Goal: Find specific page/section: Find specific page/section

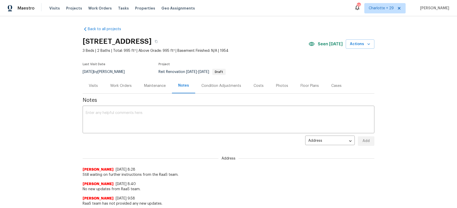
click at [62, 115] on div "Back to all projects 1102 Onslow, San Antonio, TX 78202 3 Beds | 2 Baths | Tota…" at bounding box center [228, 112] width 457 height 192
drag, startPoint x: 38, startPoint y: 116, endPoint x: 59, endPoint y: 7, distance: 110.9
click at [39, 104] on div "Back to all projects 1102 Onslow, San Antonio, TX 78202 3 Beds | 2 Baths | Tota…" at bounding box center [228, 112] width 457 height 192
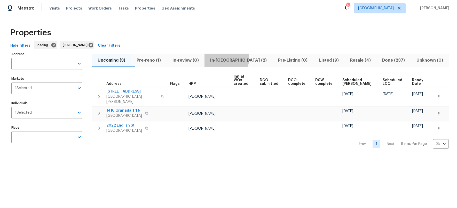
click at [236, 59] on span "In-[GEOGRAPHIC_DATA] (2)" at bounding box center [238, 60] width 62 height 7
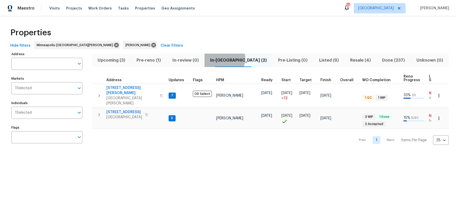
click at [234, 59] on span "In-[GEOGRAPHIC_DATA] (2)" at bounding box center [238, 60] width 62 height 7
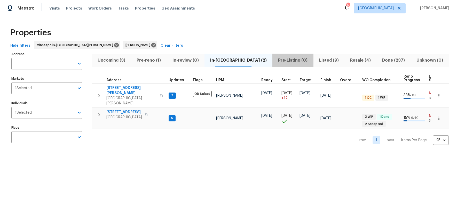
click at [275, 59] on span "Pre-Listing (0)" at bounding box center [292, 60] width 35 height 7
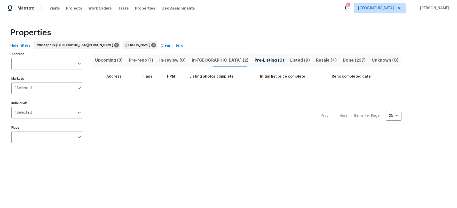
click at [290, 59] on span "Listed (9)" at bounding box center [300, 60] width 20 height 7
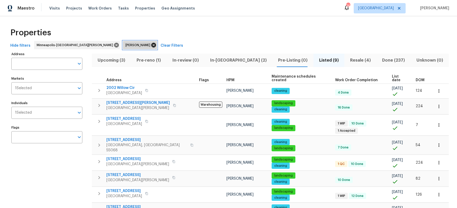
click at [151, 44] on icon at bounding box center [153, 45] width 5 height 5
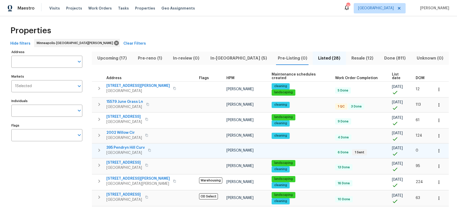
scroll to position [65, 0]
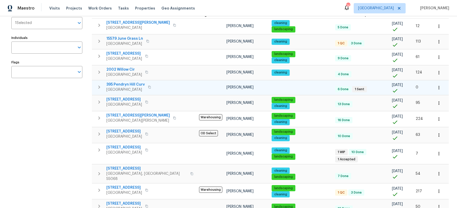
click at [100, 85] on icon "button" at bounding box center [99, 87] width 6 height 6
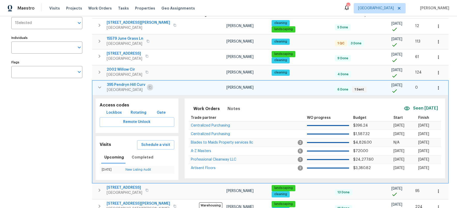
click at [149, 86] on icon "button" at bounding box center [149, 87] width 3 height 3
click at [99, 85] on icon "button" at bounding box center [99, 87] width 6 height 6
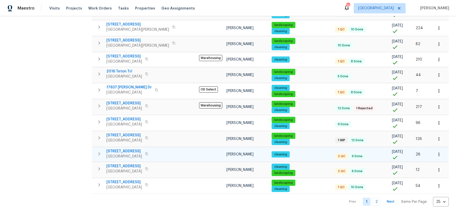
scroll to position [0, 0]
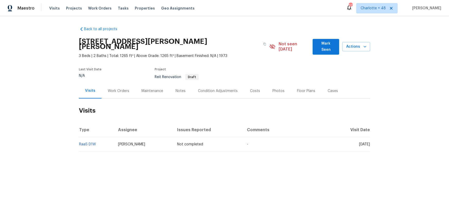
click at [57, 93] on div "Back to all projects [STREET_ADDRESS][PERSON_NAME][PERSON_NAME] 3 Beds | 2 Bath…" at bounding box center [224, 101] width 449 height 171
click at [55, 127] on div "Back to all projects [STREET_ADDRESS][PERSON_NAME][PERSON_NAME] 3 Beds | 2 Bath…" at bounding box center [224, 101] width 449 height 171
click at [74, 8] on span "Projects" at bounding box center [74, 8] width 16 height 5
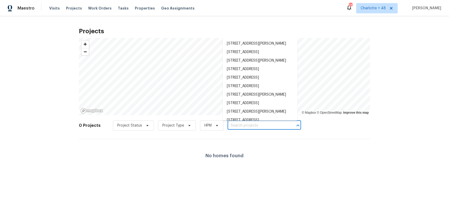
click at [254, 126] on input "text" at bounding box center [257, 126] width 59 height 8
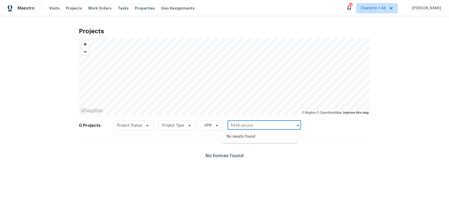
type input "8436 spruce"
click at [386, 9] on span "Charlotte + 48" at bounding box center [373, 8] width 25 height 5
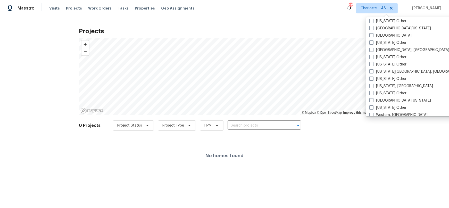
scroll to position [766, 0]
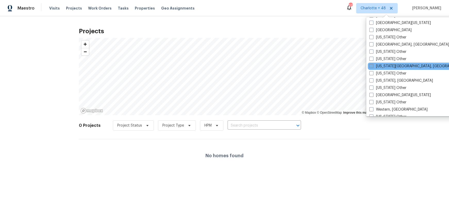
click at [373, 64] on span at bounding box center [372, 66] width 4 height 4
click at [373, 64] on input "Virginia Beach, VA" at bounding box center [371, 65] width 3 height 3
checkbox input "true"
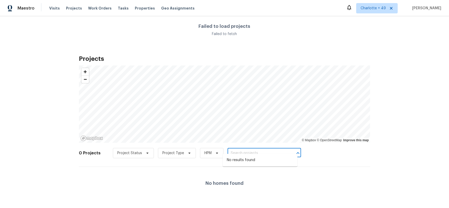
click at [243, 150] on input "text" at bounding box center [257, 153] width 59 height 8
type input "8436"
click at [381, 8] on span "Charlotte + 49" at bounding box center [373, 8] width 25 height 5
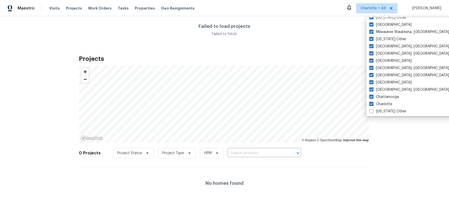
scroll to position [778, 0]
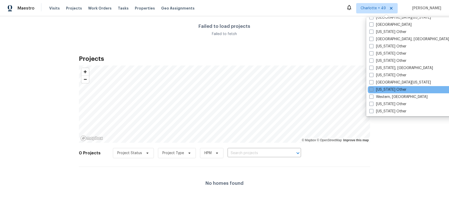
click at [370, 90] on span at bounding box center [372, 89] width 4 height 4
click at [370, 90] on input "West Virginia Other" at bounding box center [371, 88] width 3 height 3
checkbox input "true"
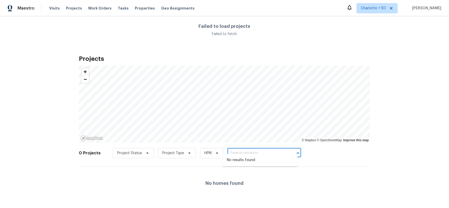
click at [255, 151] on input "text" at bounding box center [257, 153] width 59 height 8
type input "8436"
click at [382, 6] on span "Charlotte + 50" at bounding box center [373, 8] width 25 height 5
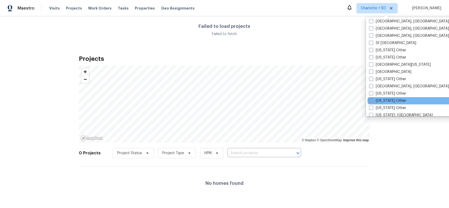
scroll to position [737, 0]
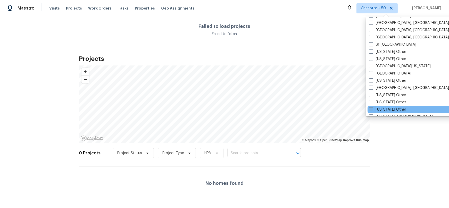
click at [373, 108] on span at bounding box center [371, 109] width 4 height 4
click at [373, 108] on input "Virginia Other" at bounding box center [370, 108] width 3 height 3
checkbox input "true"
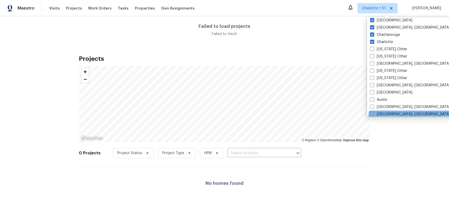
scroll to position [330, 0]
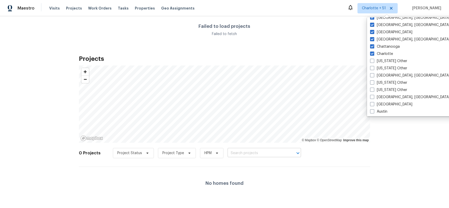
click at [256, 149] on input "text" at bounding box center [257, 153] width 59 height 8
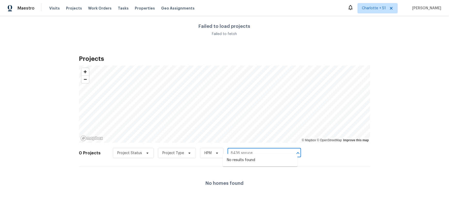
type input "8436 spruce"
drag, startPoint x: 387, startPoint y: 6, endPoint x: 400, endPoint y: 17, distance: 17.4
click at [386, 6] on span "Charlotte + 51" at bounding box center [374, 8] width 24 height 5
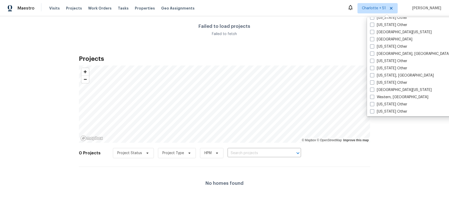
scroll to position [778, 0]
click at [374, 82] on span at bounding box center [372, 82] width 4 height 4
click at [374, 82] on input "Washington Other" at bounding box center [371, 81] width 3 height 3
checkbox input "true"
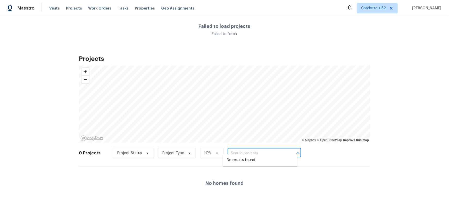
click at [239, 149] on input "text" at bounding box center [257, 153] width 59 height 8
type input "8436"
click at [386, 8] on span "Charlotte + 52" at bounding box center [373, 8] width 25 height 5
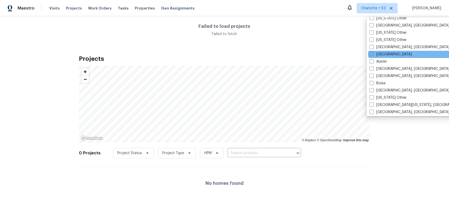
scroll to position [395, 0]
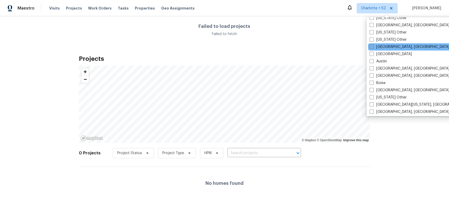
click at [374, 47] on span at bounding box center [372, 47] width 4 height 4
click at [373, 47] on input "Asheville, NC" at bounding box center [371, 45] width 3 height 3
checkbox input "true"
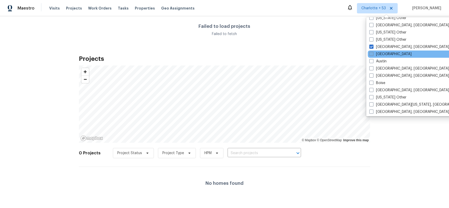
click at [373, 54] on span at bounding box center [372, 54] width 4 height 4
click at [373, 54] on input "Atlanta" at bounding box center [371, 53] width 3 height 3
checkbox input "true"
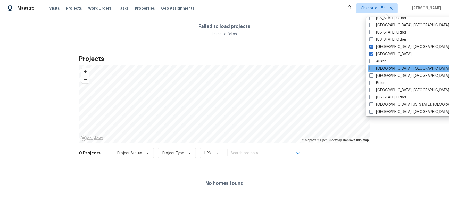
click at [373, 67] on span at bounding box center [372, 68] width 4 height 4
click at [373, 67] on input "Baltimore, MD" at bounding box center [371, 67] width 3 height 3
checkbox input "true"
drag, startPoint x: 257, startPoint y: 150, endPoint x: 271, endPoint y: 152, distance: 13.8
click at [257, 150] on input "text" at bounding box center [257, 153] width 59 height 8
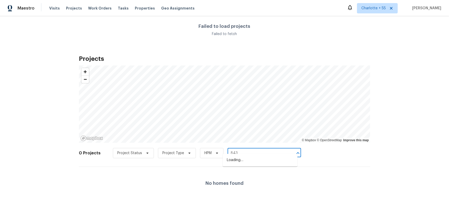
type input "8436"
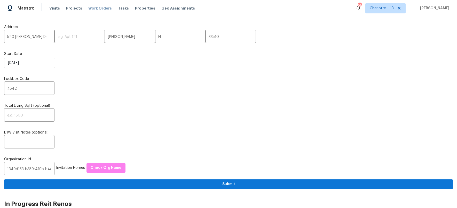
click at [98, 9] on span "Work Orders" at bounding box center [99, 8] width 23 height 5
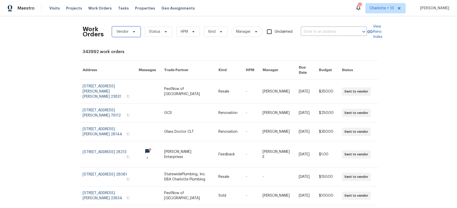
click at [132, 33] on icon at bounding box center [134, 32] width 4 height 4
type input "nico"
click at [127, 47] on div at bounding box center [139, 49] width 60 height 17
drag, startPoint x: 132, startPoint y: 48, endPoint x: 110, endPoint y: 47, distance: 21.2
click at [110, 47] on div at bounding box center [139, 49] width 60 height 17
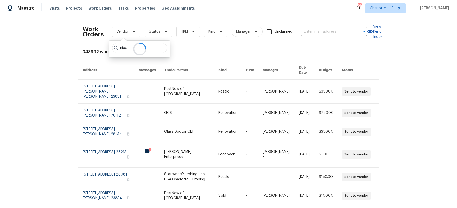
click at [127, 45] on div at bounding box center [139, 49] width 60 height 17
click at [47, 101] on div "Work Orders Vendor Status HPM Kind Manager Unclaimed ​ View Reno Index 343992 w…" at bounding box center [228, 112] width 457 height 192
click at [126, 31] on span "Vendor" at bounding box center [122, 31] width 12 height 5
click at [128, 45] on div at bounding box center [139, 49] width 60 height 17
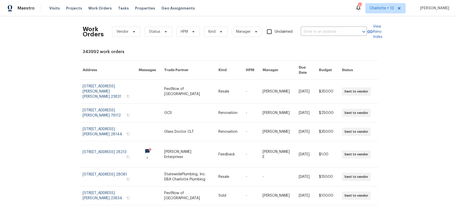
click at [22, 100] on div "Work Orders Vendor Status HPM Kind Manager Unclaimed ​ View Reno Index 343992 w…" at bounding box center [228, 112] width 457 height 192
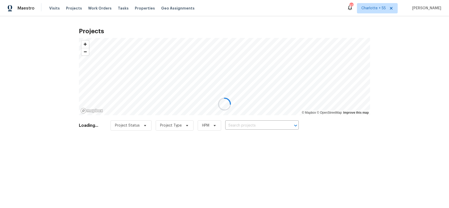
click at [257, 122] on div at bounding box center [224, 104] width 449 height 208
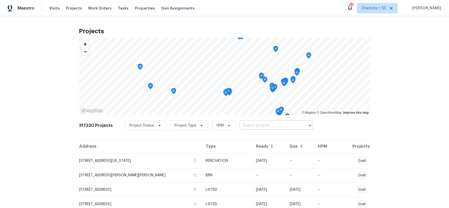
click at [249, 126] on input "text" at bounding box center [269, 126] width 59 height 8
type input "8436 spruce"
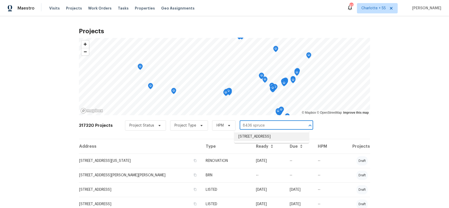
click at [276, 138] on li "8436 Spruce Pine Dr, North Chesterfield, VA 23235" at bounding box center [272, 137] width 75 height 9
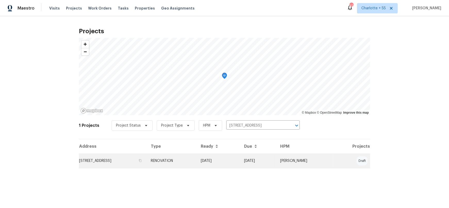
click at [142, 161] on td "8436 Spruce Pine Dr, North Chesterfield, VA 23235" at bounding box center [113, 161] width 68 height 14
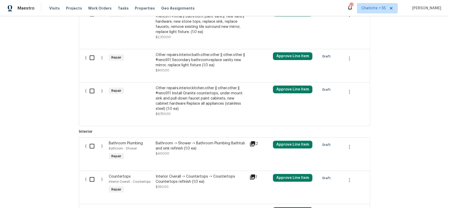
scroll to position [215, 0]
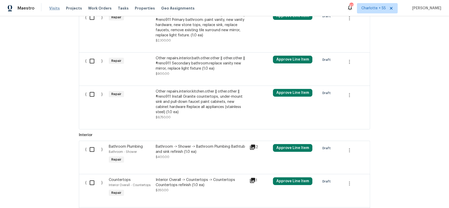
click at [54, 10] on span "Visits" at bounding box center [54, 8] width 11 height 5
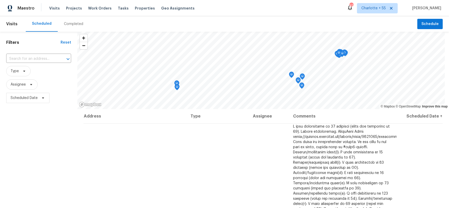
click at [53, 135] on div "Filters Reset ​ Type Assignee Scheduled Date" at bounding box center [38, 154] width 77 height 244
click at [50, 8] on span "Visits" at bounding box center [54, 8] width 11 height 5
click at [61, 153] on div "Filters Reset ​ Type Assignee Scheduled Date" at bounding box center [38, 154] width 77 height 244
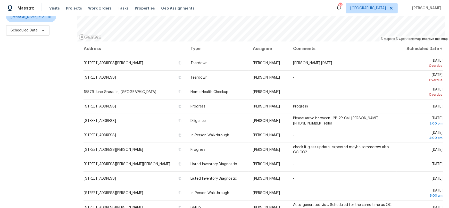
scroll to position [71, 0]
click at [55, 101] on div "Filters Reset ​ Type [PERSON_NAME] + 2 Scheduled Date" at bounding box center [38, 86] width 77 height 244
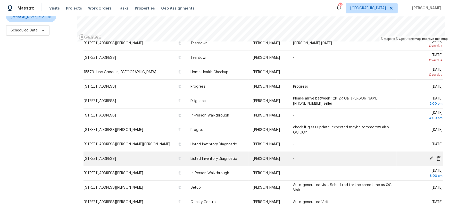
scroll to position [24, 0]
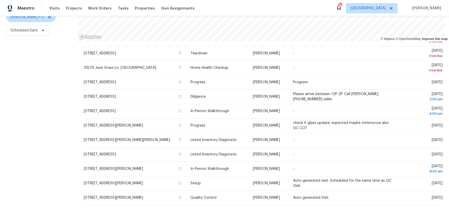
click at [53, 11] on div "Visits Projects Work Orders Tasks Properties Geo Assignments" at bounding box center [125, 8] width 152 height 10
click at [53, 9] on span "Visits" at bounding box center [54, 8] width 11 height 5
click at [54, 8] on span "Visits" at bounding box center [54, 8] width 11 height 5
click at [60, 117] on div "Filters Reset ​ Type [PERSON_NAME] + 2 Scheduled Date" at bounding box center [38, 86] width 77 height 244
